Goal: Information Seeking & Learning: Learn about a topic

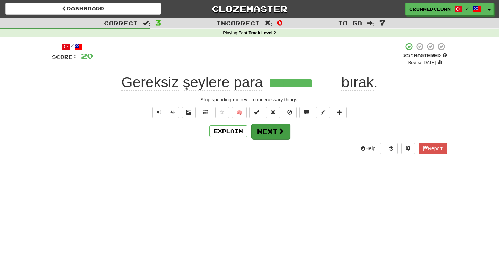
type input "********"
click at [267, 131] on button "Next" at bounding box center [270, 132] width 39 height 16
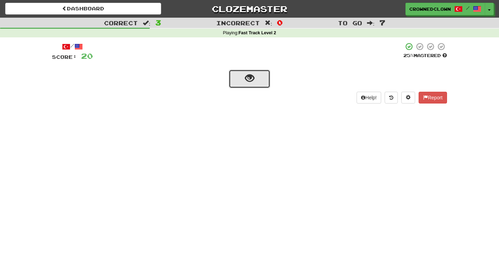
click at [246, 78] on span "show sentence" at bounding box center [249, 78] width 9 height 9
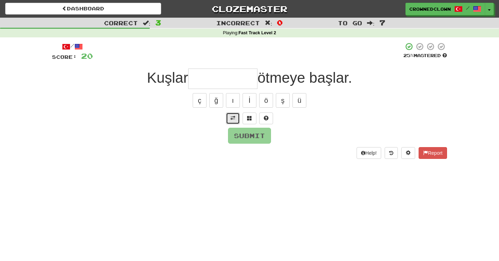
click at [233, 120] on span at bounding box center [232, 118] width 5 height 5
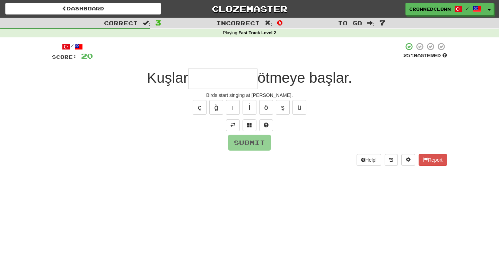
click at [232, 73] on input "text" at bounding box center [222, 79] width 69 height 20
click at [273, 126] on button at bounding box center [266, 126] width 14 height 12
click at [271, 126] on div at bounding box center [249, 126] width 395 height 12
click at [251, 126] on button at bounding box center [258, 126] width 14 height 12
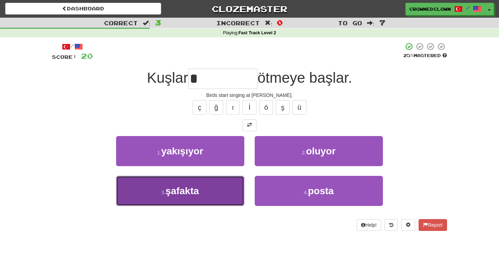
click at [199, 189] on span "şafakta" at bounding box center [183, 191] width 34 height 11
type input "*******"
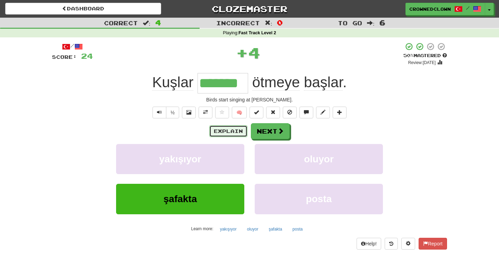
click at [238, 129] on button "Explain" at bounding box center [228, 131] width 38 height 12
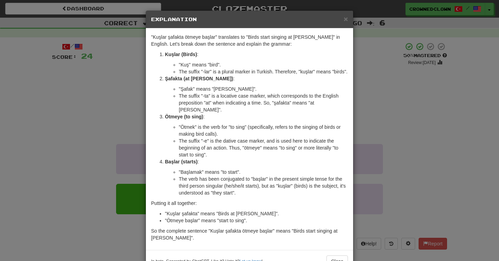
click at [373, 92] on div "× Explanation "Kuşlar şafakta ötmeye başlar" translates to "Birds start singing…" at bounding box center [249, 130] width 499 height 261
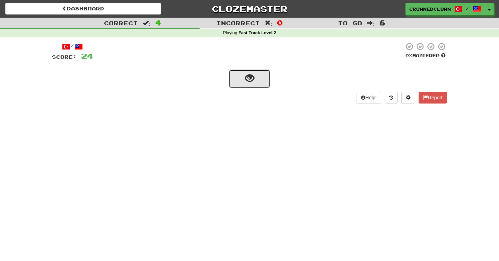
click at [249, 74] on span "show sentence" at bounding box center [249, 78] width 9 height 9
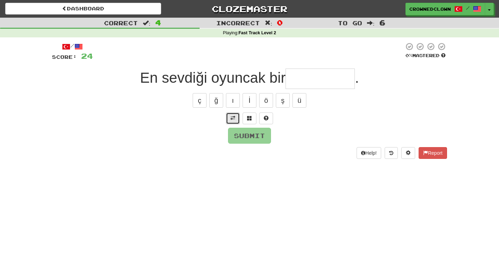
click at [234, 118] on span at bounding box center [232, 118] width 5 height 5
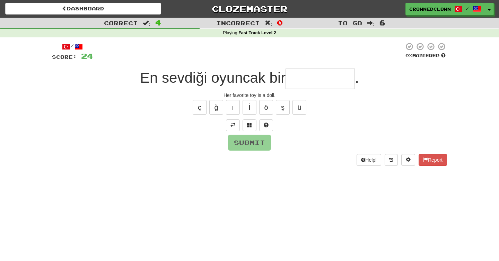
click at [308, 85] on input "text" at bounding box center [319, 79] width 69 height 20
click at [269, 124] on button at bounding box center [266, 126] width 14 height 12
click at [260, 124] on button at bounding box center [258, 126] width 14 height 12
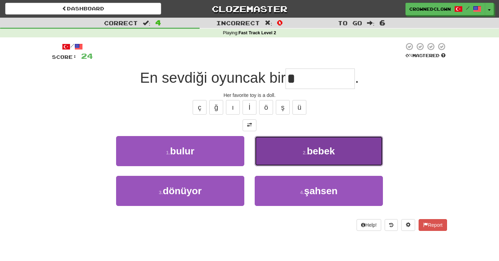
click at [272, 152] on button "2 . bebek" at bounding box center [319, 151] width 128 height 30
type input "*****"
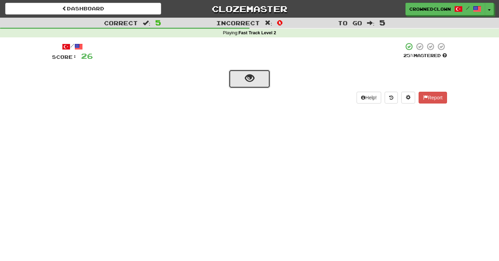
click at [251, 79] on span "show sentence" at bounding box center [249, 78] width 9 height 9
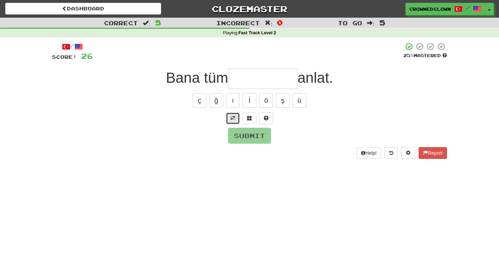
click at [231, 118] on span at bounding box center [232, 118] width 5 height 5
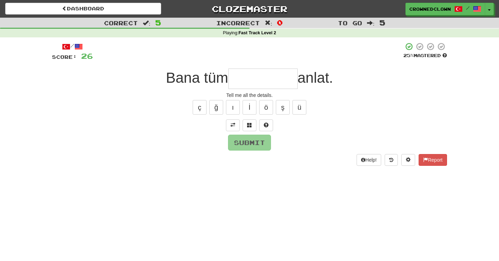
click at [253, 82] on input "text" at bounding box center [262, 79] width 69 height 20
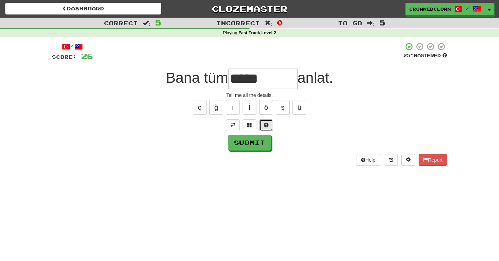
click at [263, 123] on button at bounding box center [266, 126] width 14 height 12
click at [263, 123] on button at bounding box center [258, 126] width 14 height 12
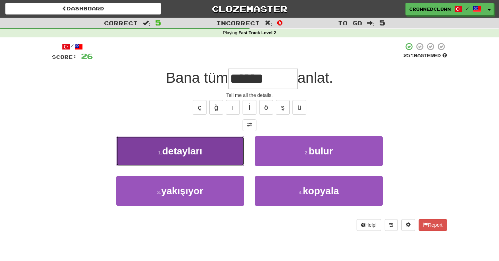
click at [228, 145] on button "1 . detayları" at bounding box center [180, 151] width 128 height 30
type input "*********"
